Goal: Task Accomplishment & Management: Use online tool/utility

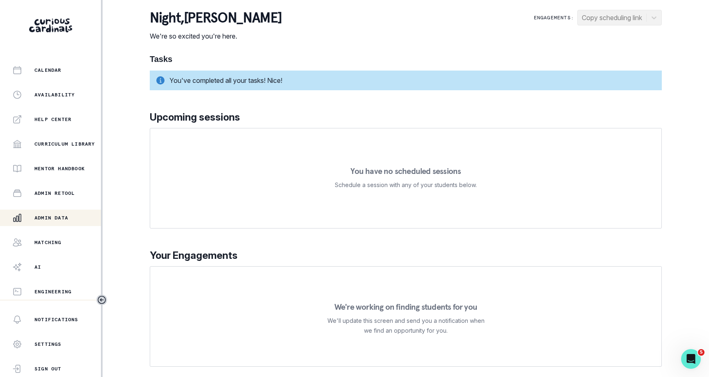
click at [59, 225] on button "Admin Data" at bounding box center [50, 218] width 101 height 16
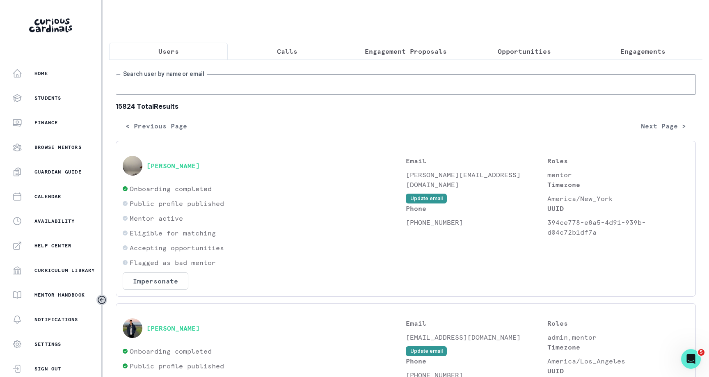
click at [199, 80] on input "Search user by name or email" at bounding box center [406, 84] width 580 height 21
type input "[PERSON_NAME]"
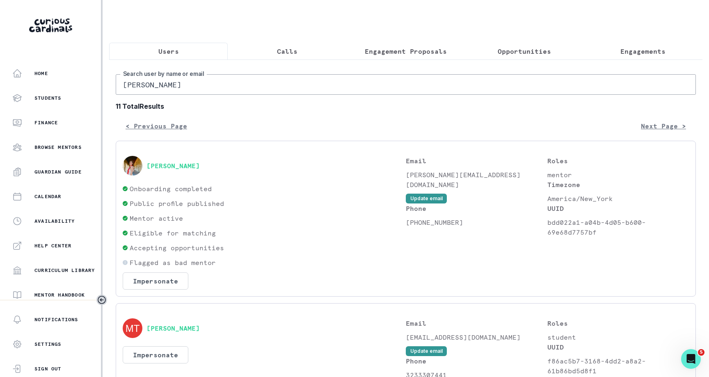
click at [205, 90] on input "[PERSON_NAME]" at bounding box center [406, 84] width 580 height 21
type input "[PERSON_NAME]"
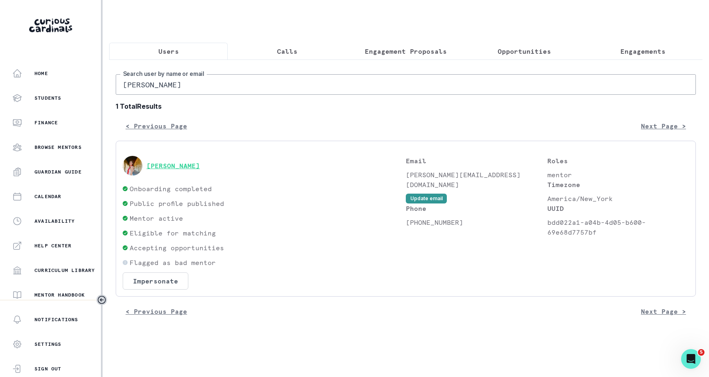
click at [198, 169] on button "[PERSON_NAME]" at bounding box center [172, 166] width 53 height 8
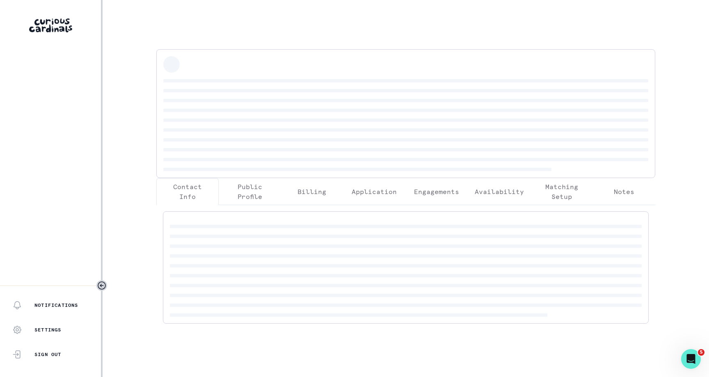
click at [433, 199] on button "Engagements" at bounding box center [436, 191] width 62 height 27
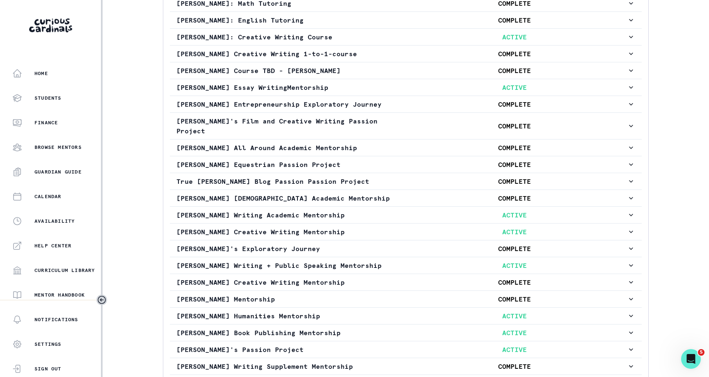
scroll to position [454, 0]
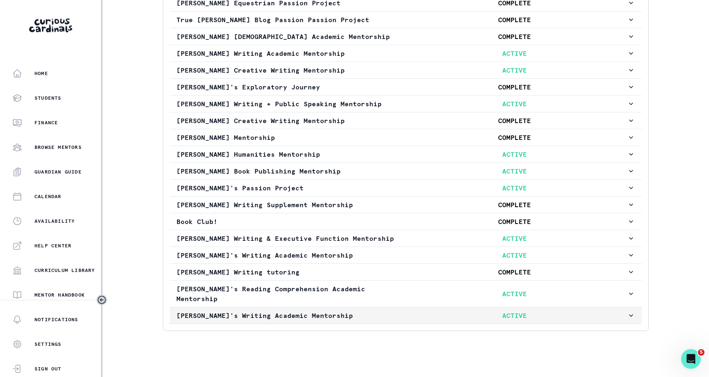
click at [422, 311] on p "ACTIVE" at bounding box center [514, 316] width 225 height 10
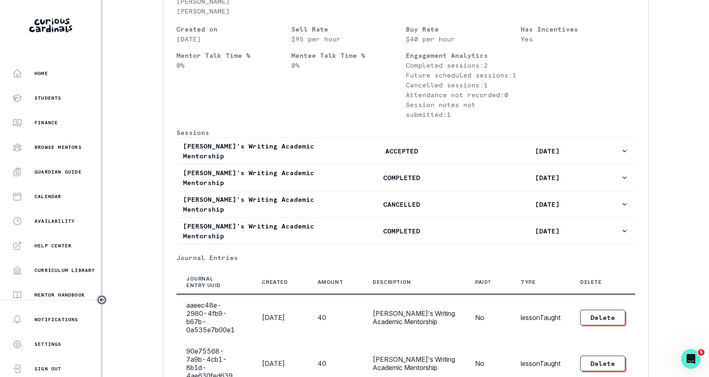
scroll to position [902, 0]
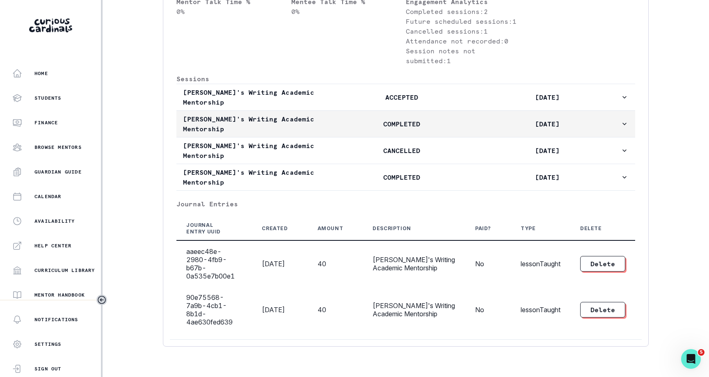
click at [412, 120] on button "[PERSON_NAME]'s Writing Academic Mentorship COMPLETED [DATE]" at bounding box center [405, 124] width 459 height 26
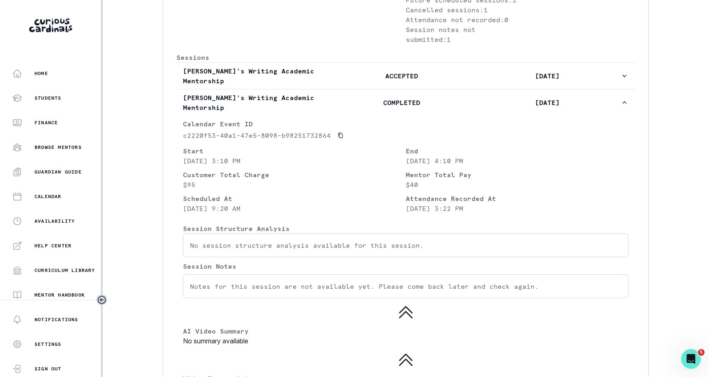
scroll to position [930, 0]
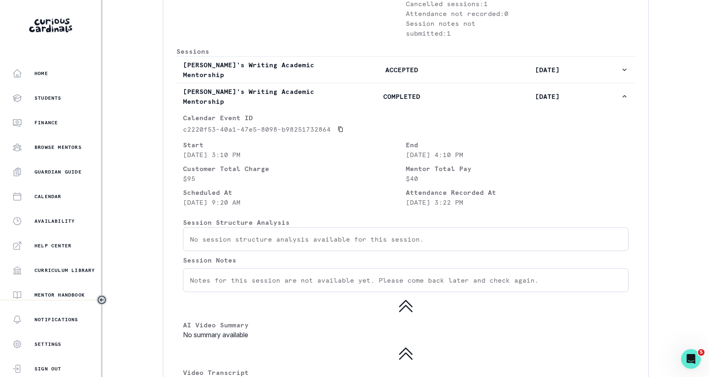
drag, startPoint x: 447, startPoint y: 187, endPoint x: 465, endPoint y: 188, distance: 18.1
click at [465, 197] on p "[DATE] 3:22 PM" at bounding box center [517, 202] width 223 height 10
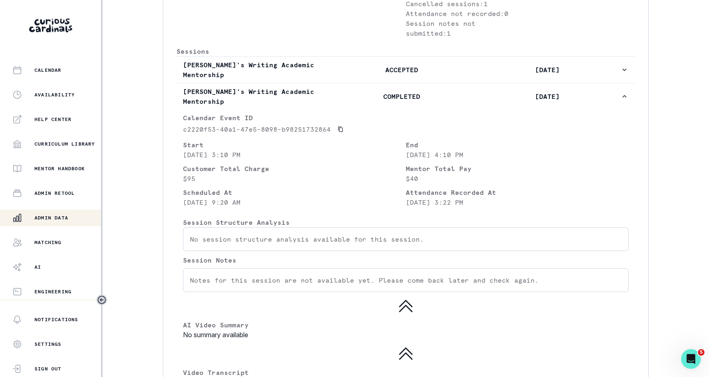
click at [53, 222] on div "Admin Data" at bounding box center [56, 218] width 89 height 10
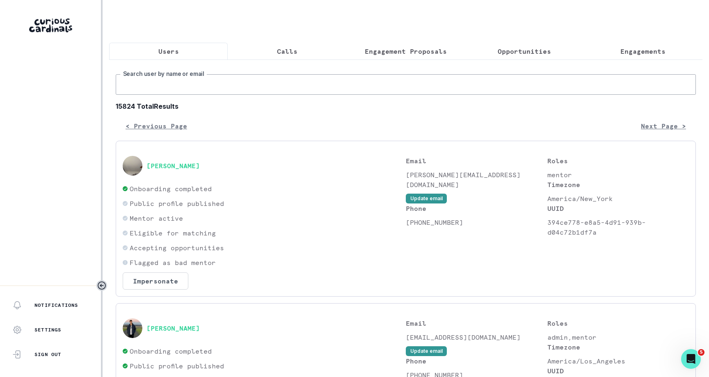
click at [284, 80] on input "Search user by name or email" at bounding box center [406, 84] width 580 height 21
type input "[PERSON_NAME]"
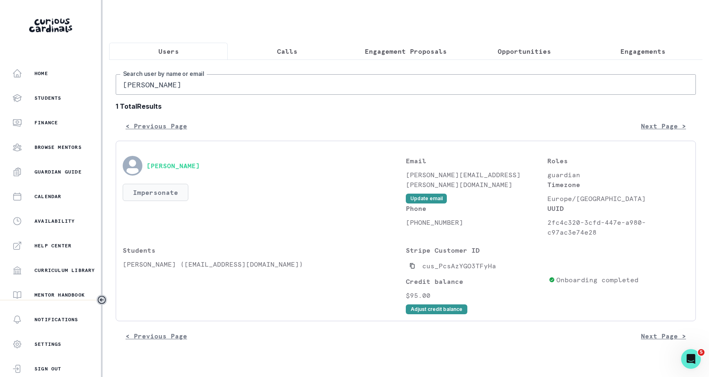
click at [158, 190] on button "Impersonate" at bounding box center [156, 192] width 66 height 17
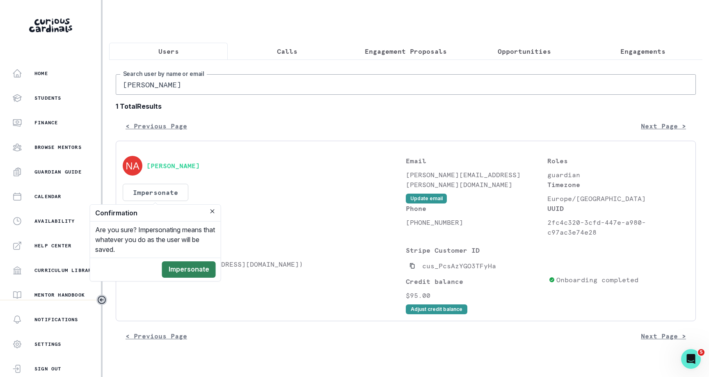
click at [190, 273] on button "Impersonate" at bounding box center [189, 269] width 54 height 16
